Goal: Task Accomplishment & Management: Complete application form

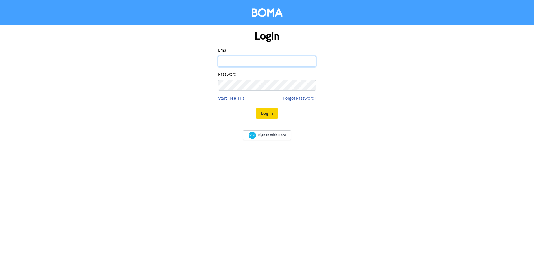
type input "[EMAIL_ADDRESS][DOMAIN_NAME]"
click at [263, 114] on button "Log In" at bounding box center [267, 114] width 21 height 12
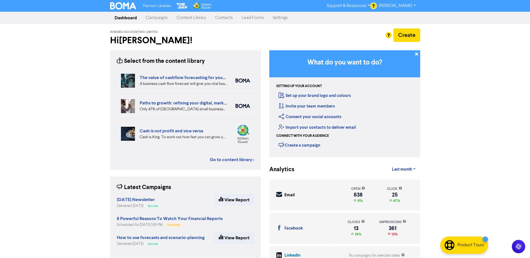
click at [222, 20] on link "Contacts" at bounding box center [224, 17] width 27 height 11
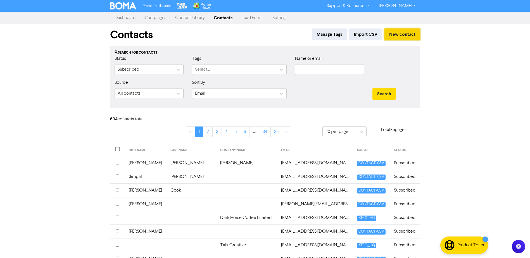
click at [397, 36] on button "New contact" at bounding box center [403, 35] width 36 height 12
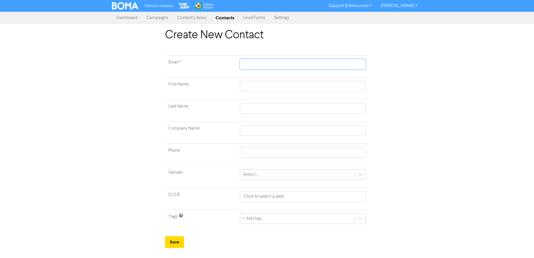
drag, startPoint x: 286, startPoint y: 66, endPoint x: 283, endPoint y: 67, distance: 3.3
click at [283, 67] on input "text" at bounding box center [303, 64] width 126 height 11
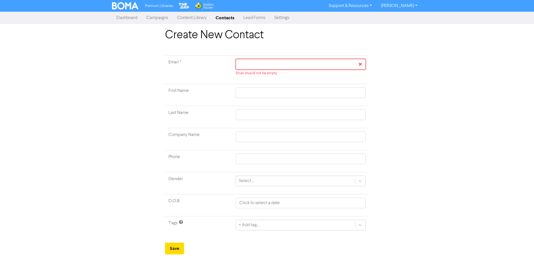
click at [238, 65] on input "text" at bounding box center [301, 64] width 130 height 11
paste input "[EMAIL_ADDRESS][DOMAIN_NAME]"
type input "[EMAIL_ADDRESS][DOMAIN_NAME]"
click at [237, 65] on input "[EMAIL_ADDRESS][DOMAIN_NAME]" at bounding box center [301, 64] width 130 height 11
type input "[EMAIL_ADDRESS][DOMAIN_NAME]"
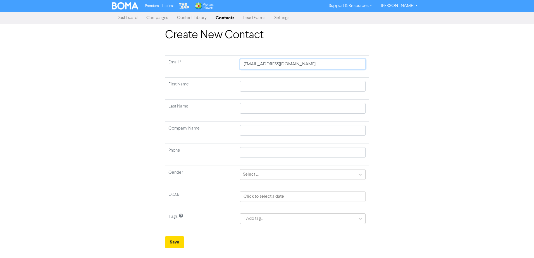
type input "[EMAIL_ADDRESS][DOMAIN_NAME]"
click at [248, 88] on input "text" at bounding box center [303, 86] width 126 height 11
type input "R"
type input "Ro"
type input "[PERSON_NAME]"
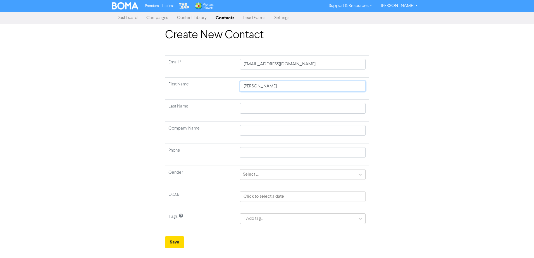
type input "Robi"
type input "[PERSON_NAME]"
type input "[PERSON_NAME] &"
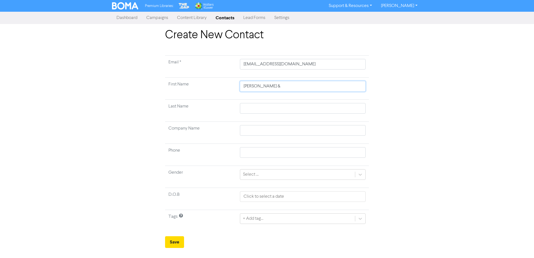
type input "[PERSON_NAME] & A"
type input "[PERSON_NAME] & An"
type input "[PERSON_NAME] & [PERSON_NAME]"
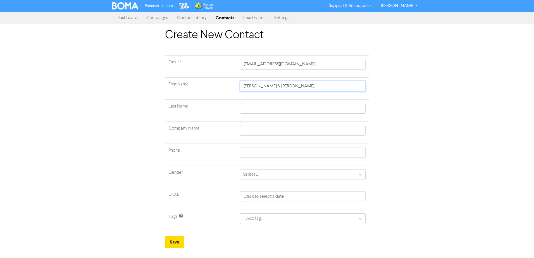
type input "[PERSON_NAME] & [PERSON_NAME] [PERSON_NAME]"
type input "[PERSON_NAME] & [PERSON_NAME]"
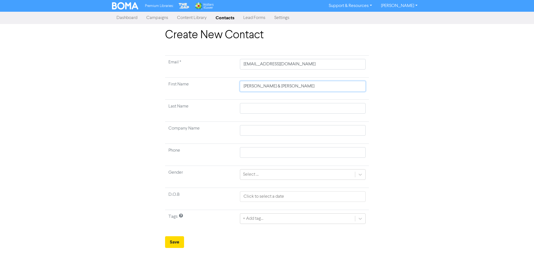
type input "[PERSON_NAME] & [PERSON_NAME]"
type input "[PERSON_NAME] & [PERSON_NAME] [PERSON_NAME]"
type input "[PERSON_NAME] & [PERSON_NAME]"
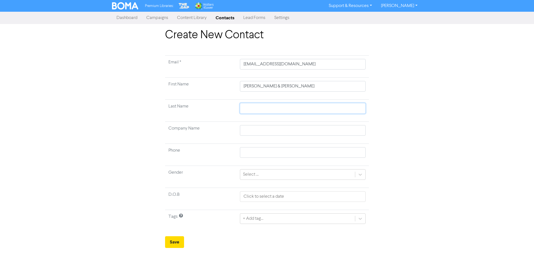
click at [242, 108] on input "text" at bounding box center [303, 108] width 126 height 11
type input "W"
type input "Wh"
type input "Whi"
type input "Whit"
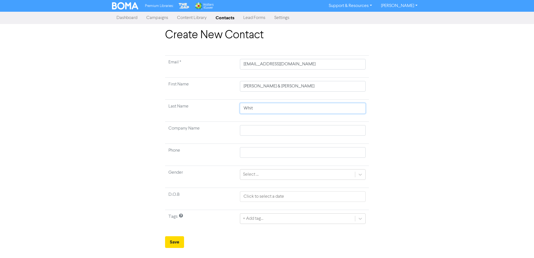
type input "White"
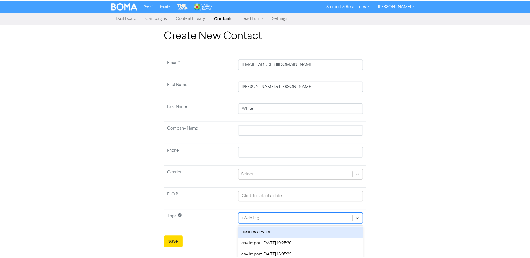
scroll to position [52, 0]
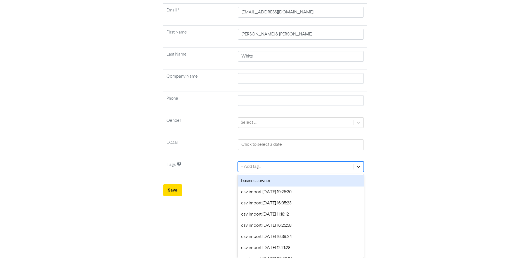
click at [362, 172] on div "option business owner focused, 1 of 14. 14 results available. Use Up and Down t…" at bounding box center [301, 167] width 126 height 11
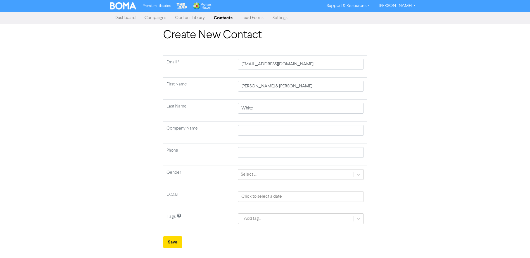
scroll to position [0, 0]
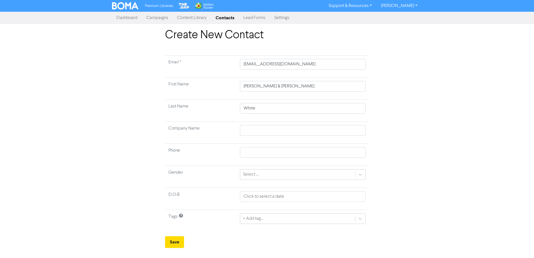
click at [111, 201] on div "Premium Libraries: Support & Resources Video Tutorials FAQ & Guides Marketing E…" at bounding box center [267, 129] width 534 height 258
click at [175, 245] on button "Save" at bounding box center [174, 242] width 19 height 12
